Goal: Task Accomplishment & Management: Complete application form

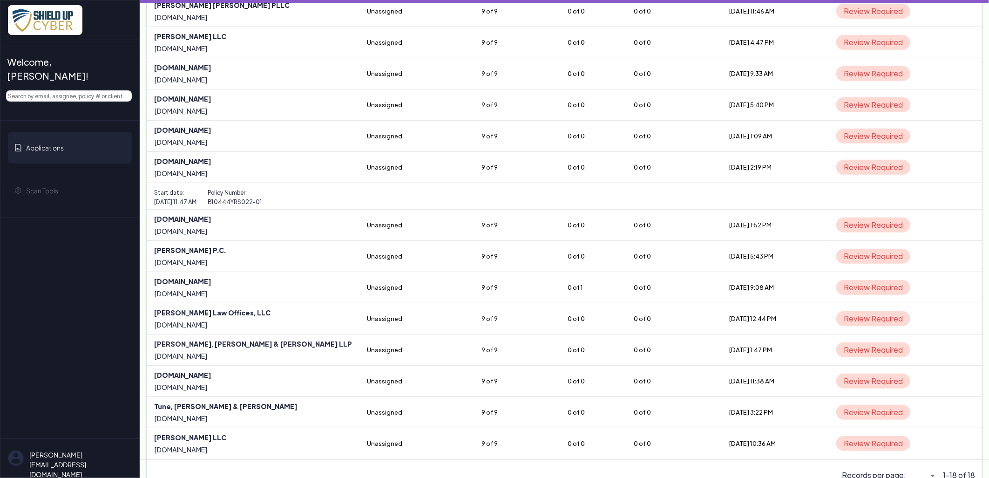
scroll to position [247, 0]
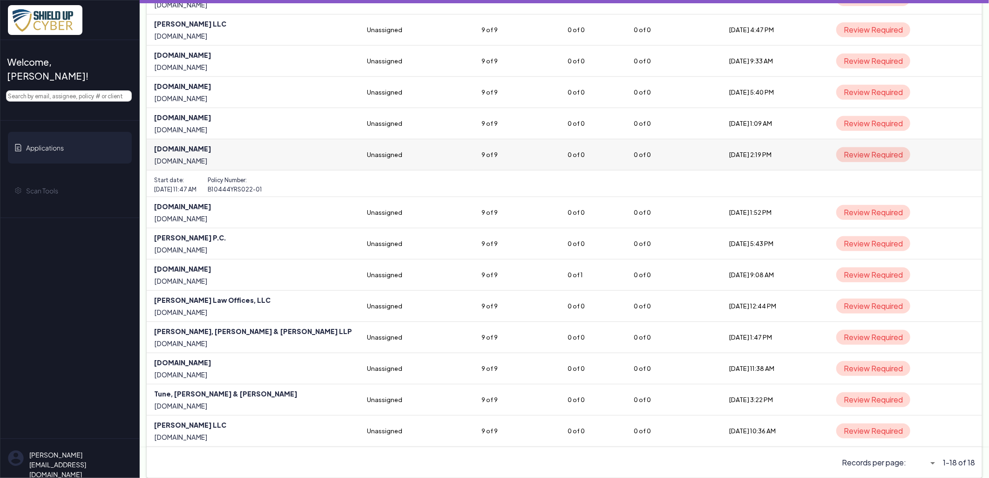
click at [179, 146] on link at bounding box center [253, 154] width 213 height 31
select select "5"
select select "null"
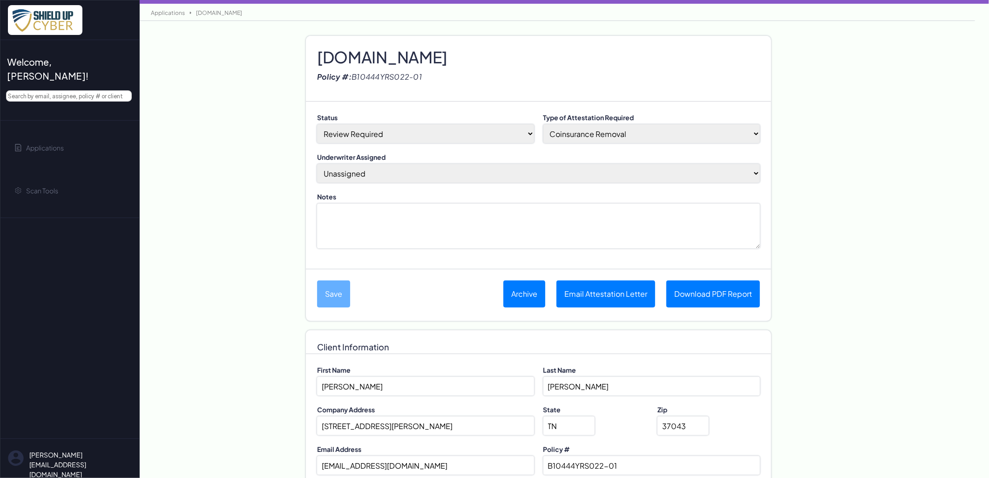
click at [409, 55] on h2 "[DOMAIN_NAME]" at bounding box center [538, 48] width 443 height 14
paste h2
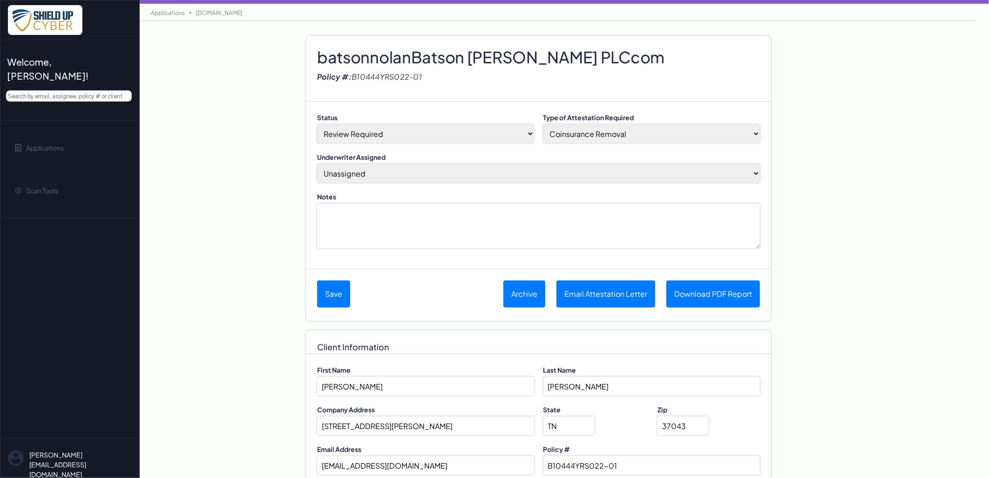
click at [413, 55] on h2 "batsonnolanBatson [PERSON_NAME] PLCcom" at bounding box center [538, 48] width 443 height 14
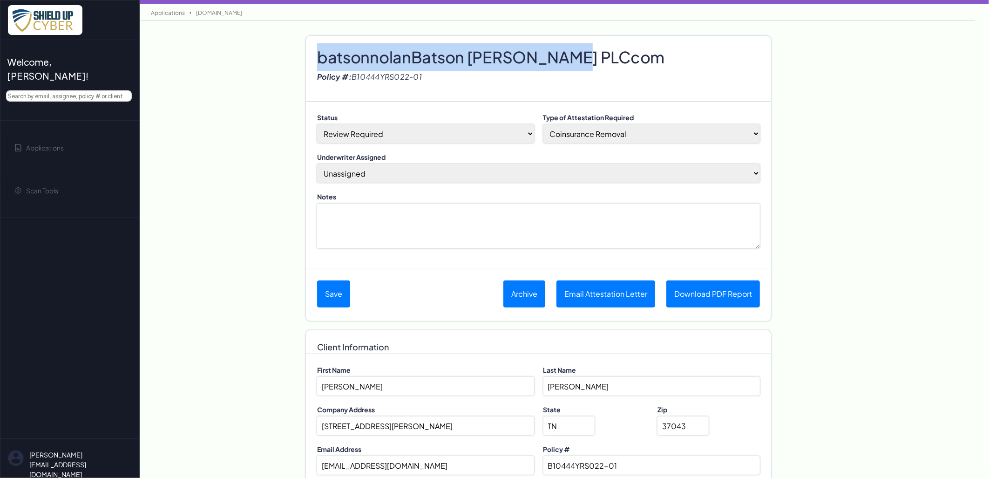
click at [413, 55] on h2 "batsonnolanBatson [PERSON_NAME] PLCcom" at bounding box center [538, 48] width 443 height 14
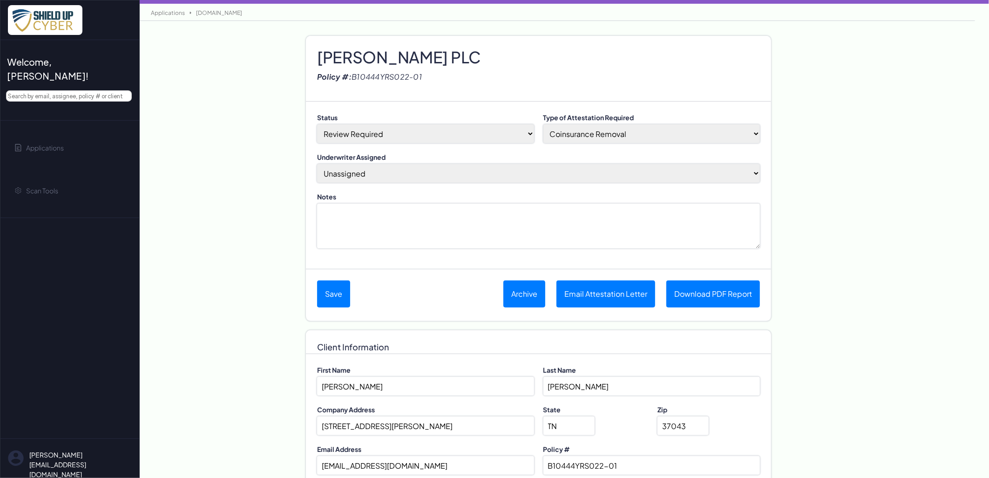
drag, startPoint x: 480, startPoint y: 172, endPoint x: 473, endPoint y: 180, distance: 10.3
click at [480, 172] on select "[PERSON_NAME] (Assign to me) Unassigned April M [PERSON_NAME] BDI Underwriter […" at bounding box center [538, 173] width 443 height 19
select select "2810"
click at [317, 164] on select "[PERSON_NAME] (Assign to me) Unassigned April M [PERSON_NAME] BDI Underwriter […" at bounding box center [538, 173] width 443 height 19
click at [570, 138] on select "Coinsurance Removal Shield Up Opt-In Completion Eligible to Submit a New App" at bounding box center [652, 133] width 217 height 19
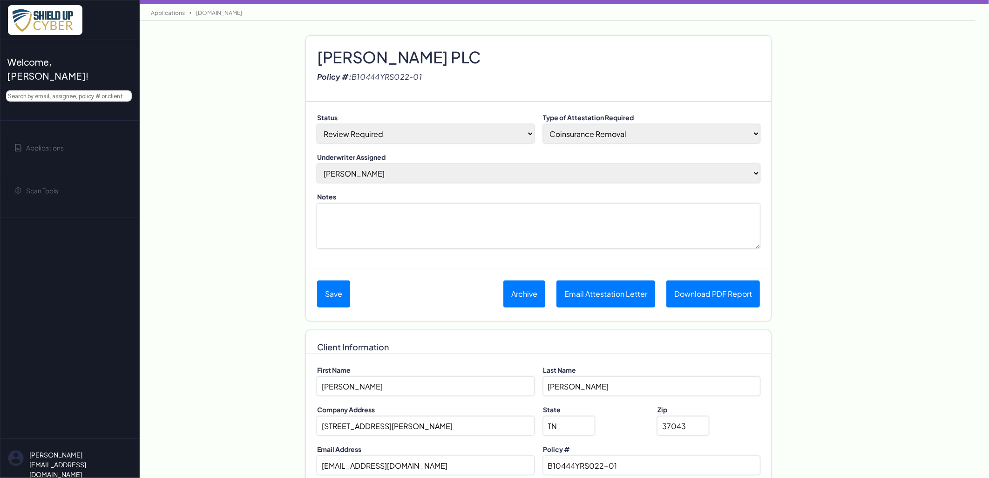
select select "no-coinsurance"
click at [544, 124] on select "Coinsurance Removal Shield Up Opt-In Completion Eligible to Submit a New App" at bounding box center [652, 133] width 217 height 19
click at [440, 131] on select "Done-Approved Done-Declined Done-Pending Duplicate In Progress Not Started Pre-…" at bounding box center [425, 133] width 217 height 19
select select "3"
click at [317, 124] on select "Done-Approved Done-Declined Done-Pending Duplicate In Progress Not Started Pre-…" at bounding box center [425, 133] width 217 height 19
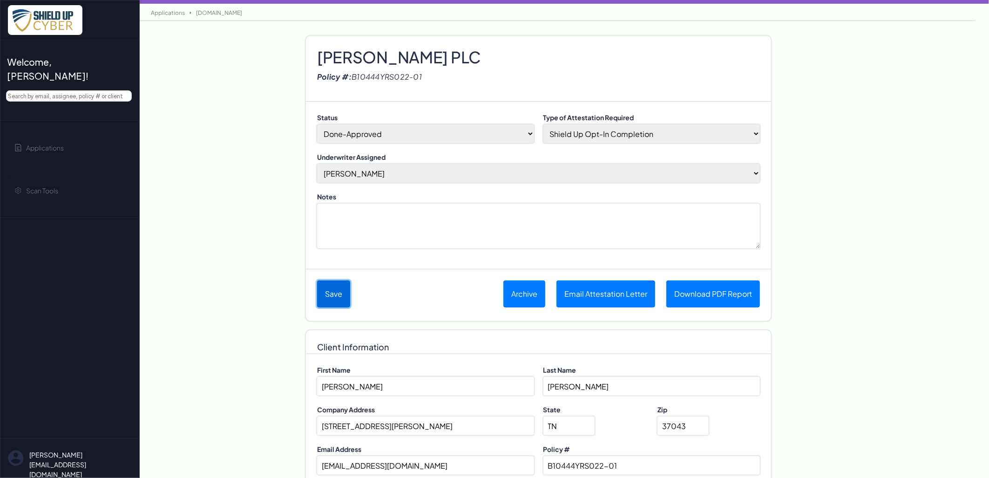
click at [334, 294] on button "Save" at bounding box center [333, 293] width 33 height 27
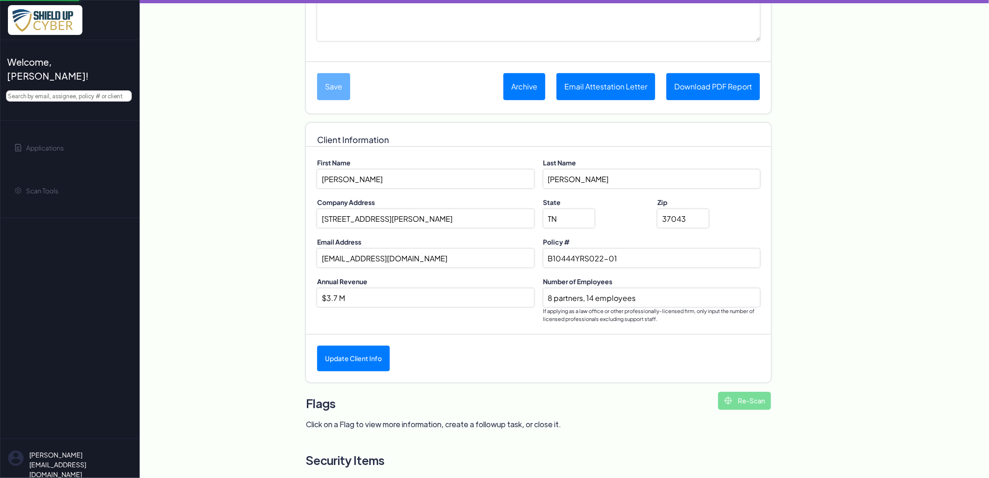
scroll to position [287, 0]
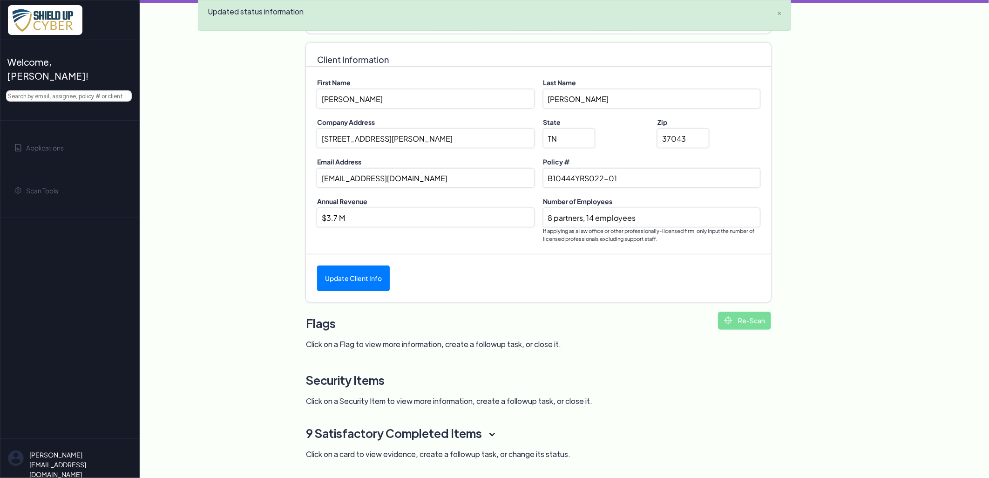
drag, startPoint x: 669, startPoint y: 210, endPoint x: 485, endPoint y: 212, distance: 184.0
click at [485, 211] on div "Annual Revenue $3.7 M Number of Employees 8 partners, 14 employees If applying …" at bounding box center [538, 220] width 443 height 46
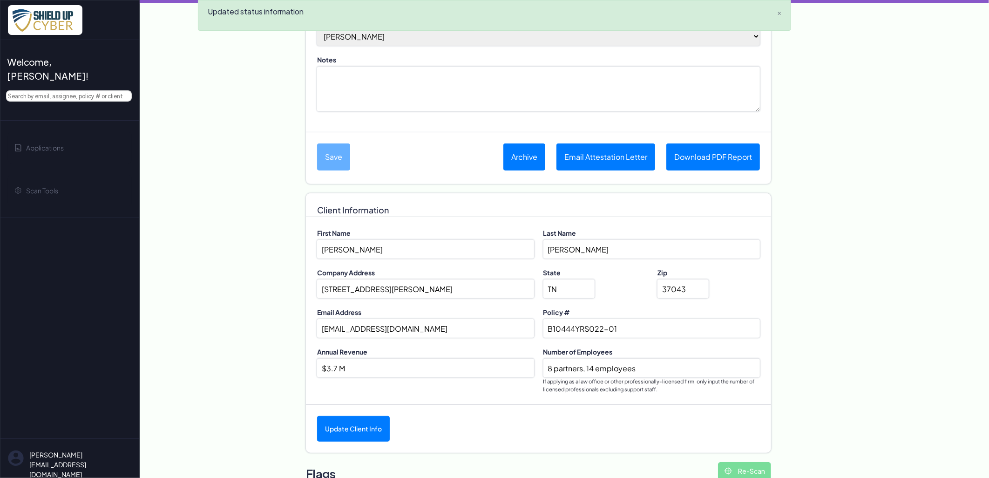
scroll to position [132, 0]
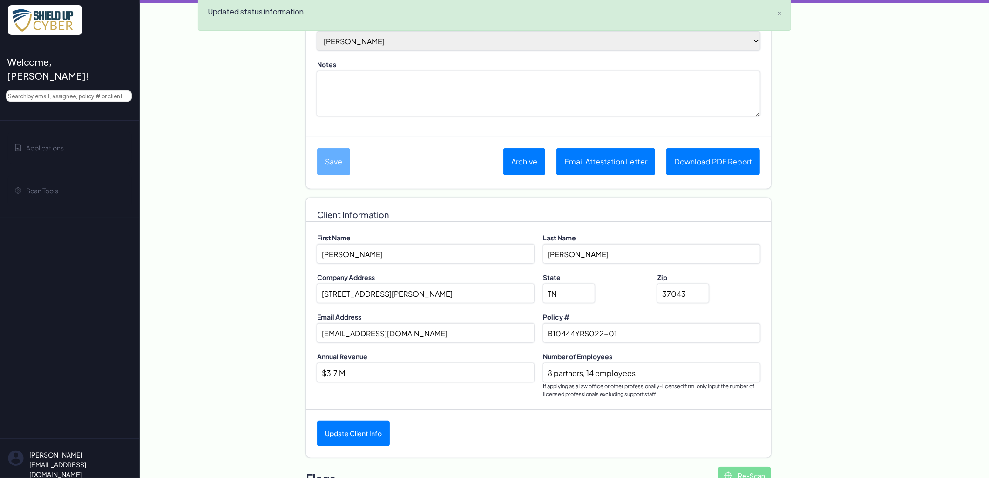
drag, startPoint x: 634, startPoint y: 333, endPoint x: 438, endPoint y: 324, distance: 195.4
click at [443, 325] on div "Email Address [EMAIL_ADDRESS][DOMAIN_NAME] Policy # B10444YRS022-01" at bounding box center [538, 332] width 443 height 40
paste input "2"
type input "B10444YRS022-02"
click at [362, 426] on button "Update Client Info" at bounding box center [353, 434] width 73 height 26
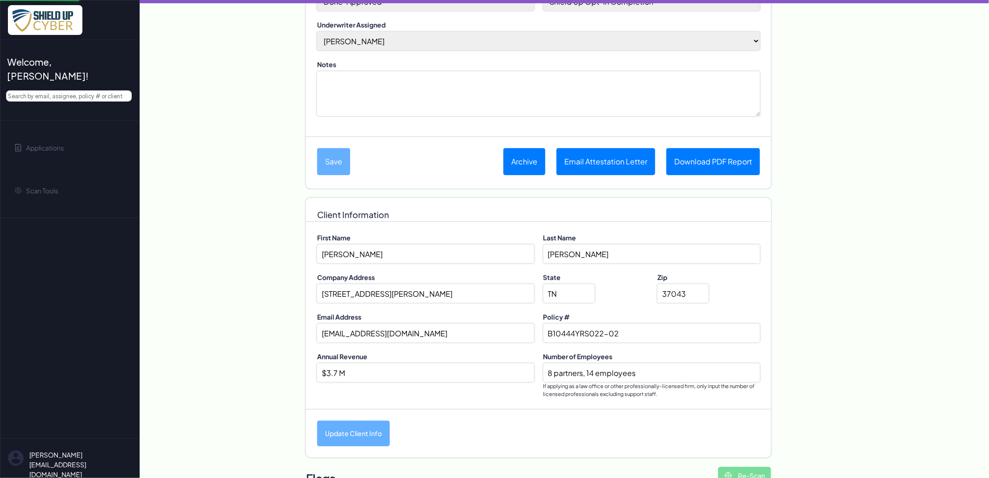
scroll to position [0, 0]
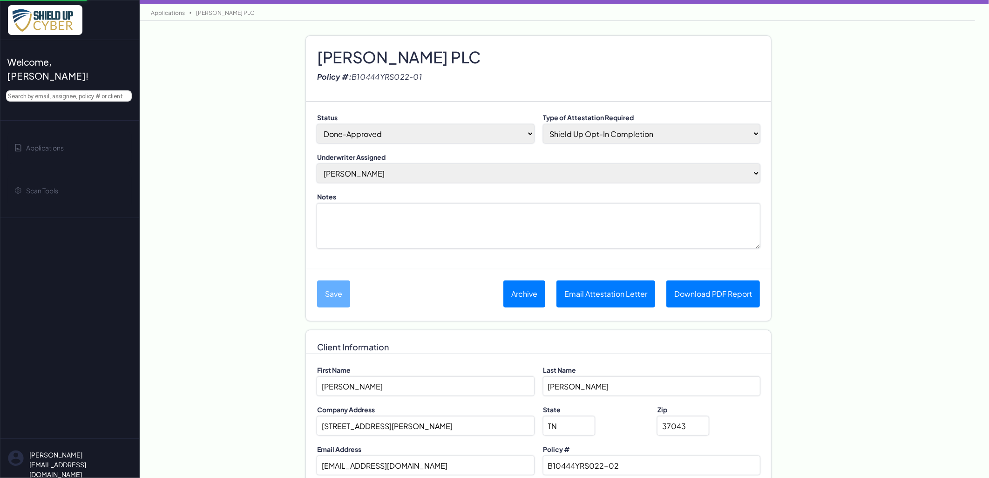
click at [430, 213] on textarea "Notes" at bounding box center [538, 226] width 443 height 45
type textarea "[DATE] Assessment COmpleted. Issued AL-JB"
click at [337, 286] on button "Save" at bounding box center [333, 293] width 33 height 27
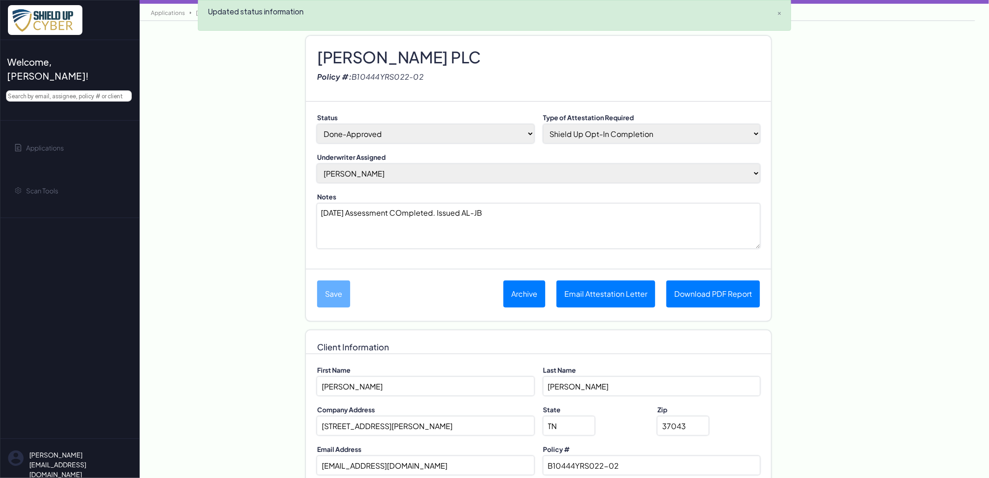
click at [355, 68] on div "Policy #: B10444YRS022-02" at bounding box center [538, 77] width 443 height 19
click at [355, 55] on h2 "[PERSON_NAME] PLC" at bounding box center [538, 48] width 443 height 14
click at [354, 55] on h2 "[PERSON_NAME] PLC" at bounding box center [538, 48] width 443 height 14
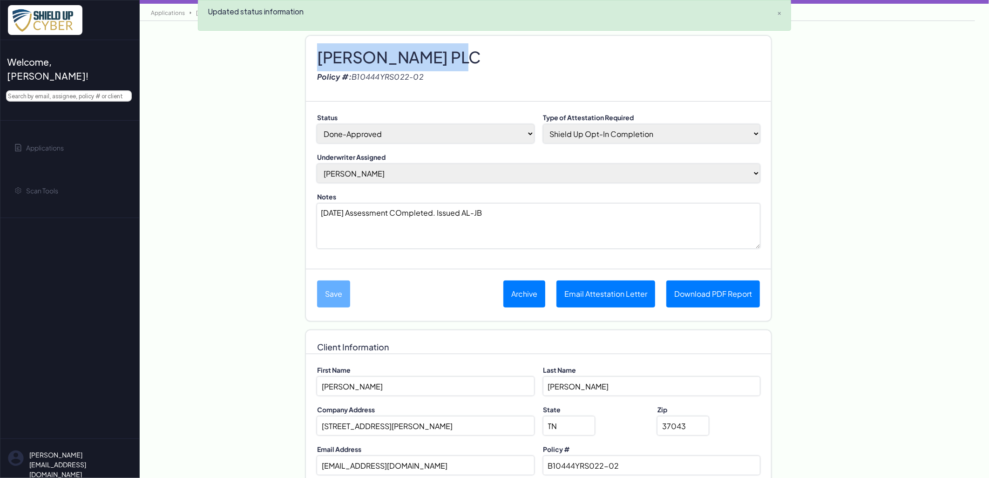
click at [354, 55] on h2 "[PERSON_NAME] PLC" at bounding box center [538, 48] width 443 height 14
copy h2 "[PERSON_NAME] PLC"
click at [577, 304] on button "Email Attestation Letter" at bounding box center [606, 293] width 99 height 27
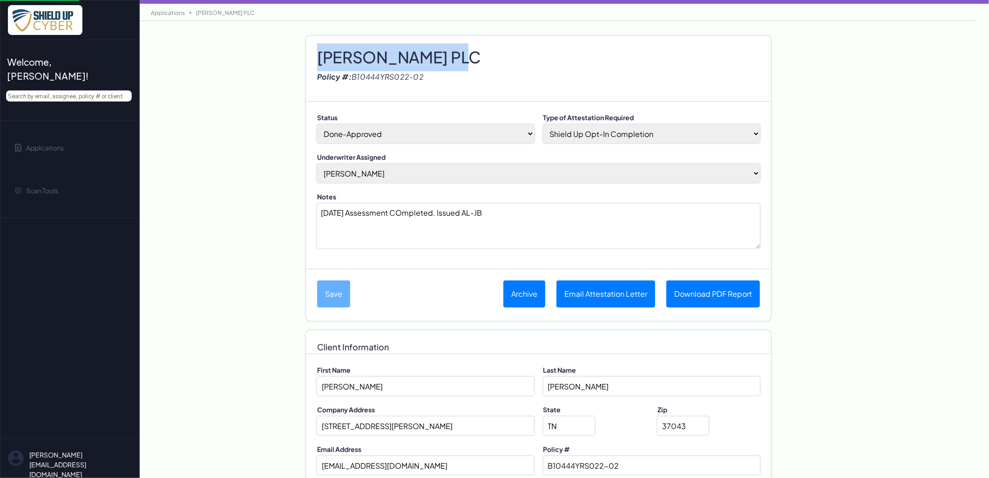
click at [397, 55] on h2 "[PERSON_NAME] PLC" at bounding box center [538, 48] width 443 height 14
copy h2 "[PERSON_NAME] PLC"
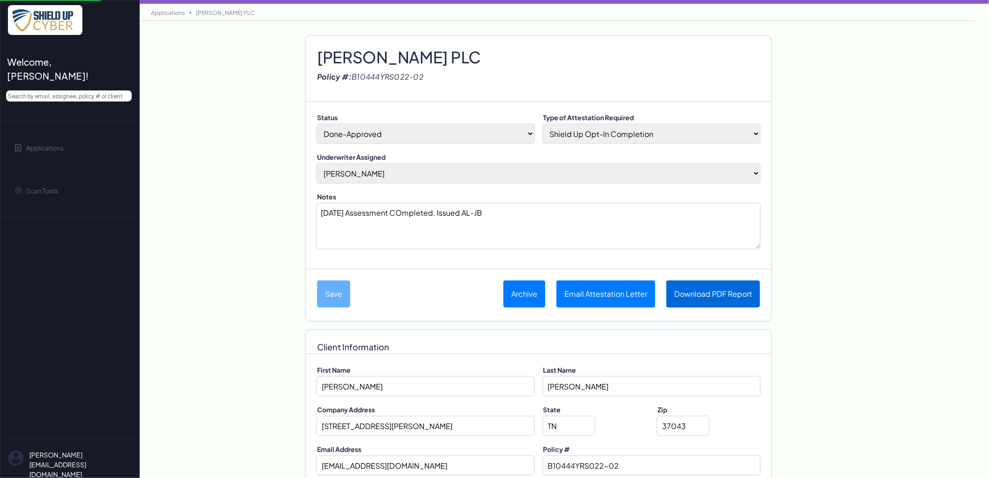
select select "no-coinsurance"
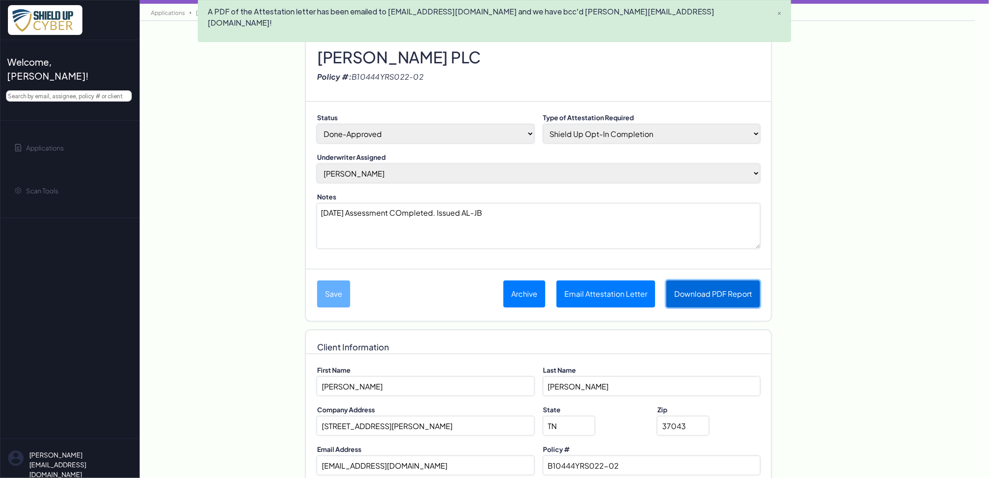
click at [706, 296] on link "Download PDF Report" at bounding box center [714, 293] width 94 height 27
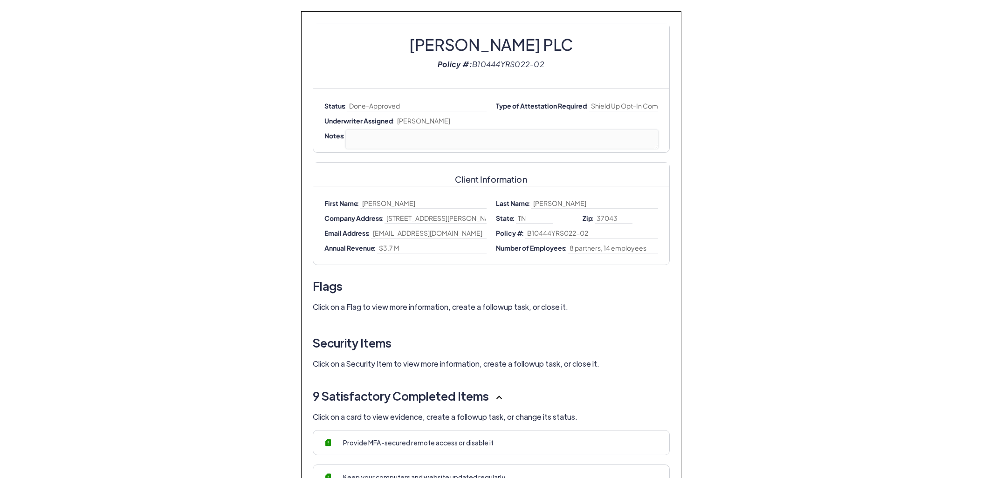
select select "no-coinsurance"
